Goal: Find specific page/section: Find specific page/section

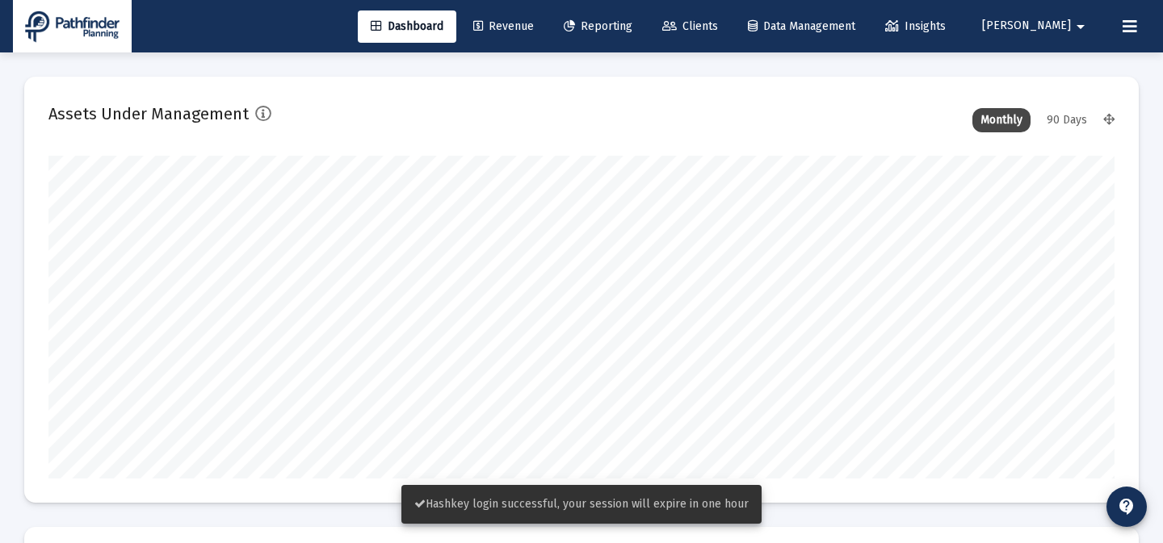
scroll to position [323, 1066]
type input "[DATE]"
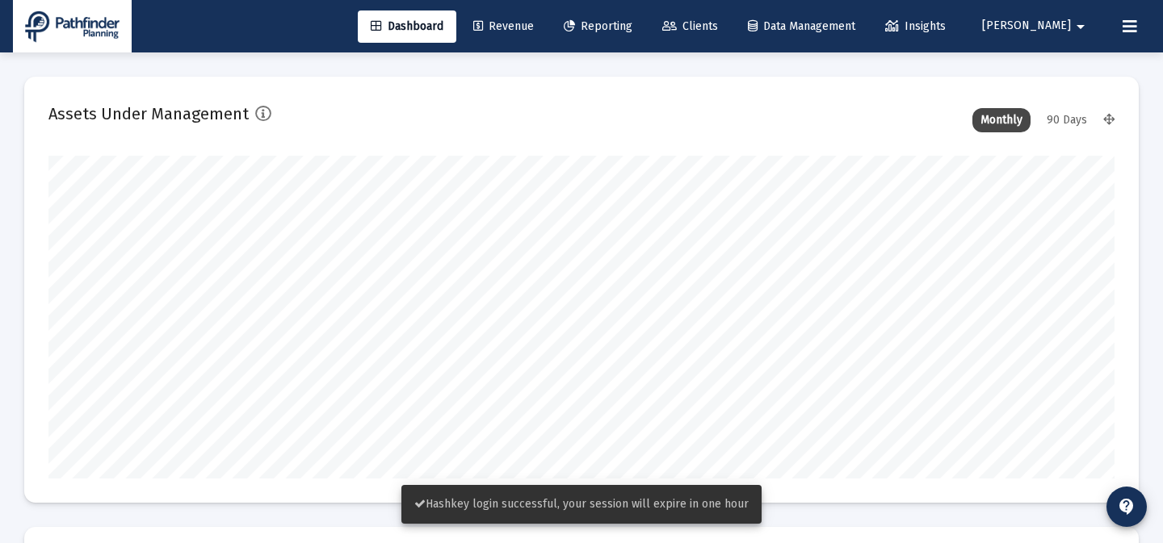
click at [744, 46] on div "Dashboard Revenue Reporting Clients Data Management Insights [PERSON_NAME] arro…" at bounding box center [581, 26] width 1137 height 52
click at [731, 36] on link "Clients" at bounding box center [690, 26] width 82 height 32
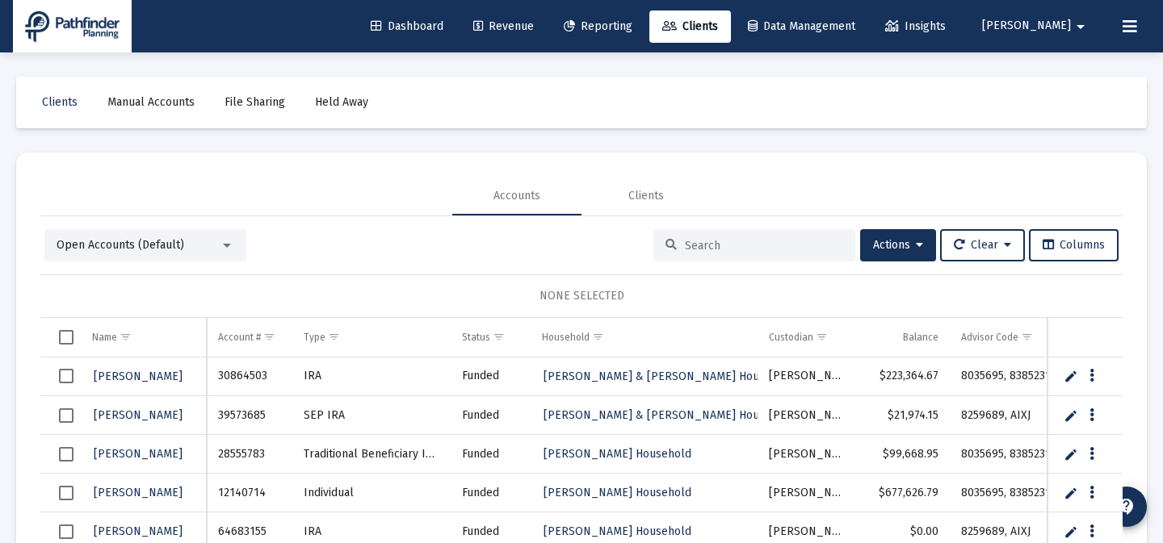
click at [748, 244] on input at bounding box center [764, 246] width 158 height 14
paste input "16138370"
type input "16138370"
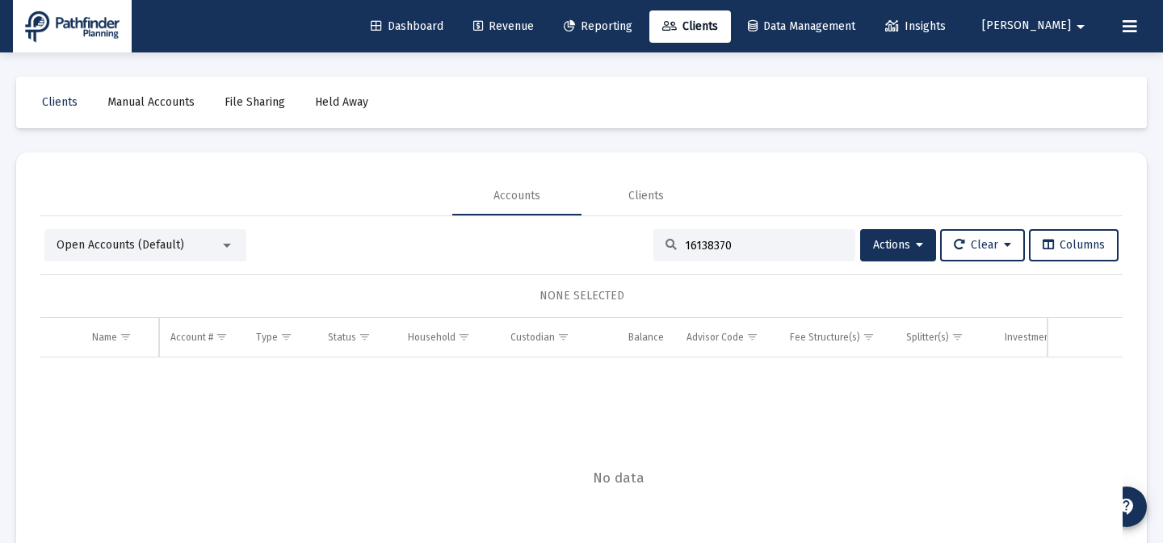
drag, startPoint x: 748, startPoint y: 244, endPoint x: 663, endPoint y: 244, distance: 84.8
click at [663, 244] on div "16138370" at bounding box center [754, 245] width 202 height 32
